Goal: Contribute content: Contribute content

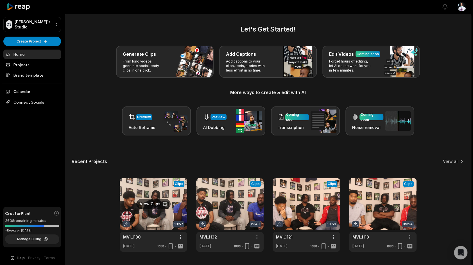
click at [152, 209] on link at bounding box center [154, 215] width 68 height 74
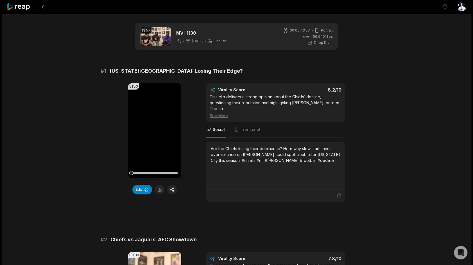
scroll to position [9, 0]
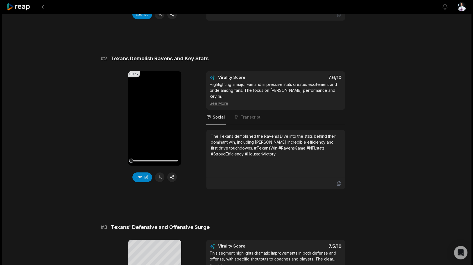
scroll to position [281, 0]
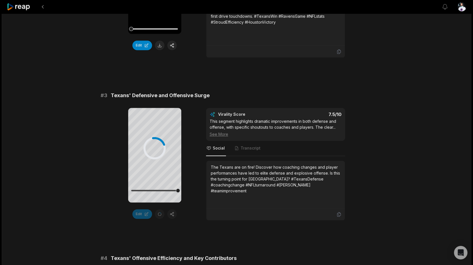
scroll to position [309, 0]
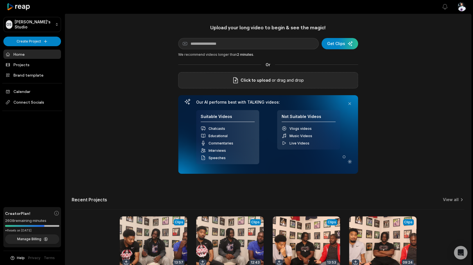
click at [253, 78] on span "Click to upload" at bounding box center [256, 80] width 30 height 7
click at [0, 0] on input "Click to upload" at bounding box center [0, 0] width 0 height 0
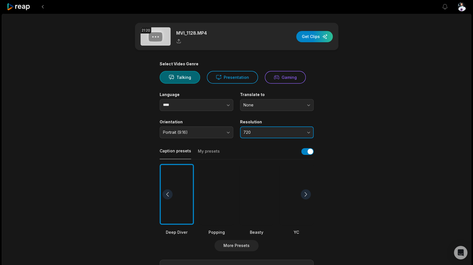
click at [253, 135] on button "720" at bounding box center [277, 132] width 74 height 12
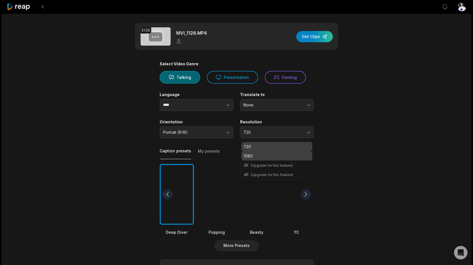
click at [264, 159] on div "1080" at bounding box center [277, 155] width 71 height 9
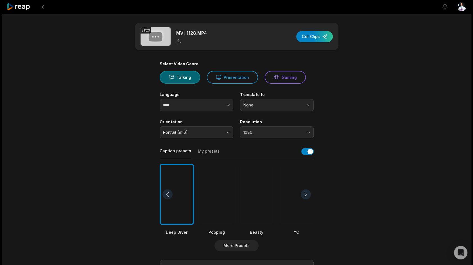
click at [258, 203] on div at bounding box center [257, 194] width 34 height 61
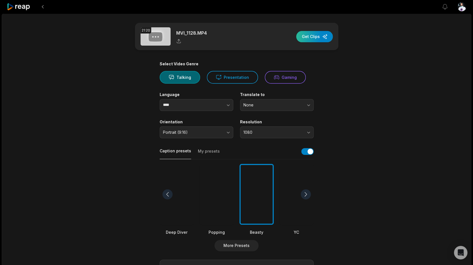
click at [311, 38] on div "button" at bounding box center [315, 36] width 37 height 11
